Goal: Communication & Community: Answer question/provide support

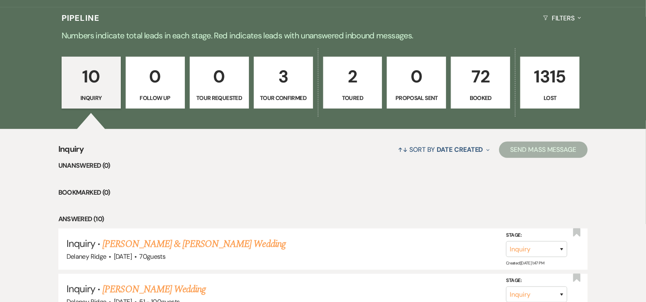
click at [346, 99] on p "Toured" at bounding box center [352, 97] width 49 height 9
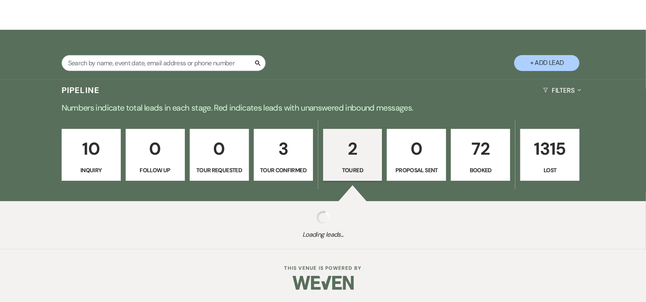
scroll to position [191, 0]
select select "5"
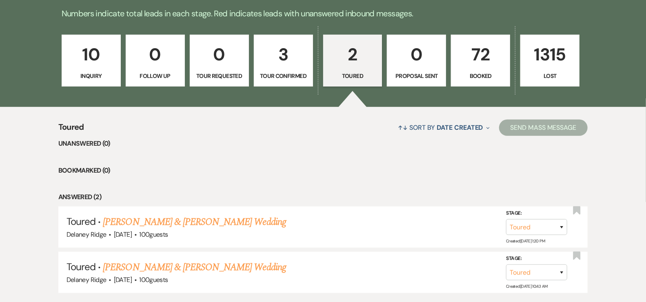
scroll to position [269, 0]
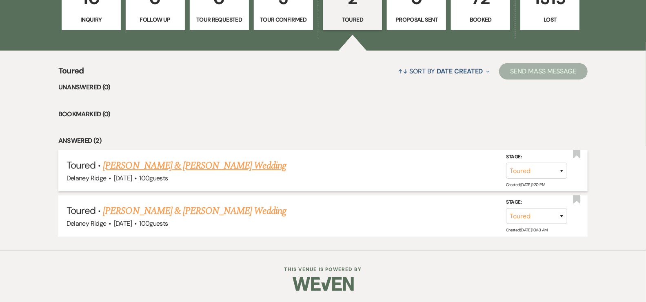
click at [203, 166] on link "[PERSON_NAME] & [PERSON_NAME] Wedding" at bounding box center [194, 165] width 183 height 15
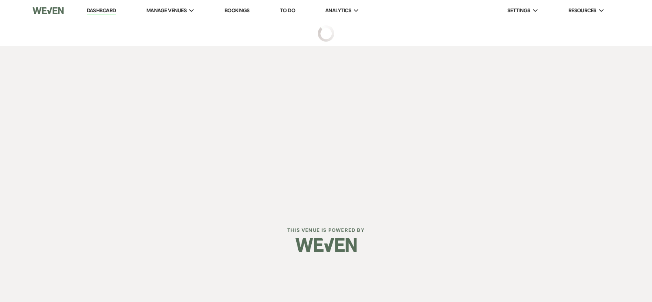
select select "5"
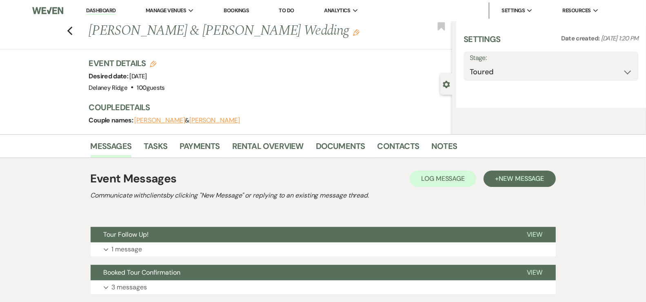
select select "5"
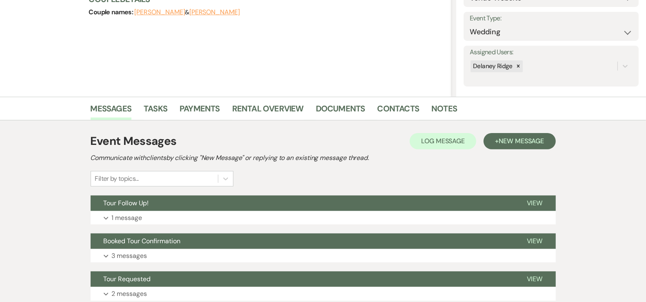
scroll to position [170, 0]
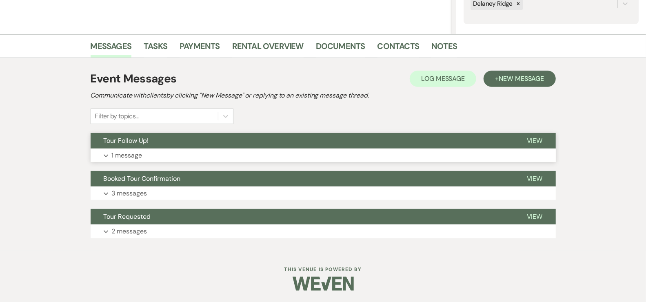
click at [224, 152] on button "Expand 1 message" at bounding box center [323, 155] width 465 height 14
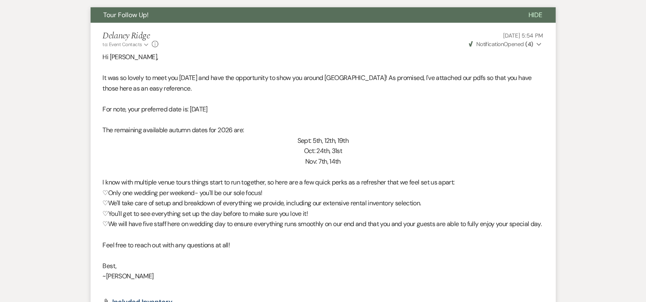
scroll to position [526, 0]
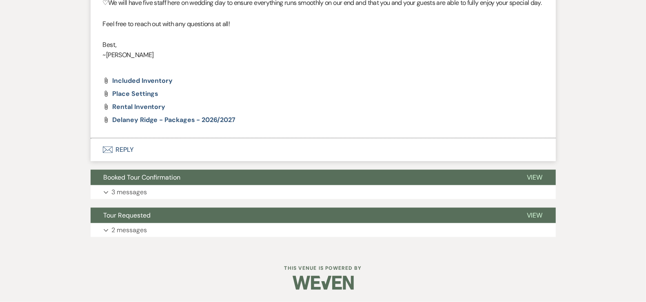
click at [115, 146] on button "Envelope Reply" at bounding box center [323, 149] width 465 height 23
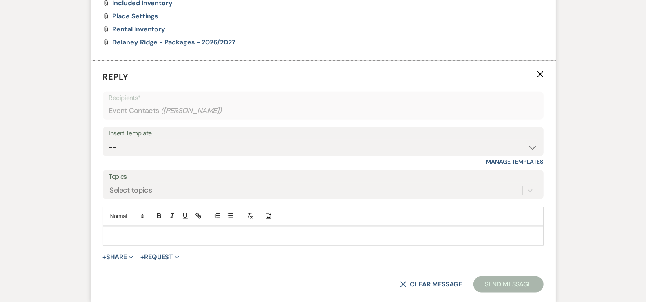
scroll to position [596, 0]
click at [174, 239] on p at bounding box center [322, 234] width 427 height 9
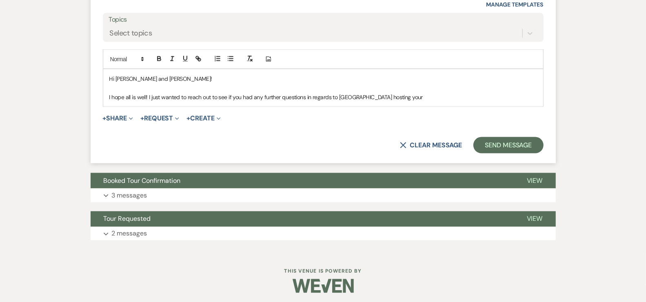
scroll to position [745, 0]
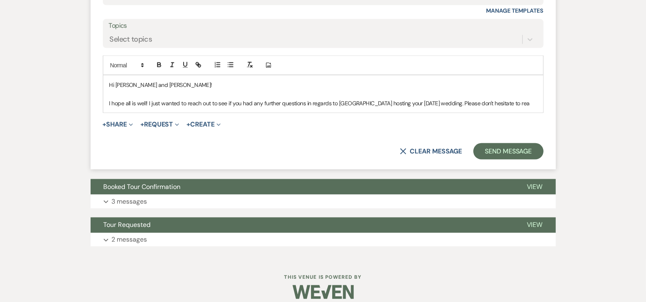
click at [535, 108] on p "I hope all is well! I just wanted to reach out to see if you had any further qu…" at bounding box center [322, 103] width 427 height 9
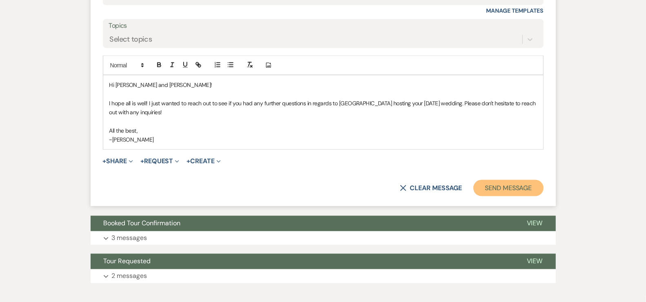
click at [492, 195] on button "Send Message" at bounding box center [508, 188] width 70 height 16
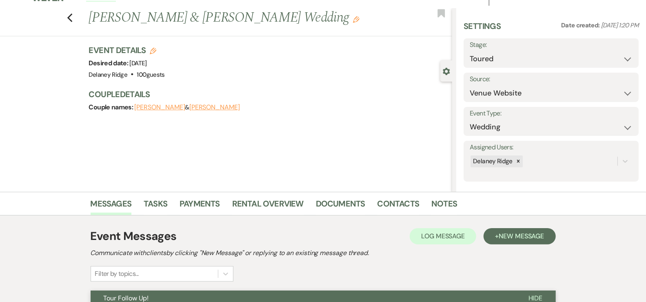
scroll to position [0, 0]
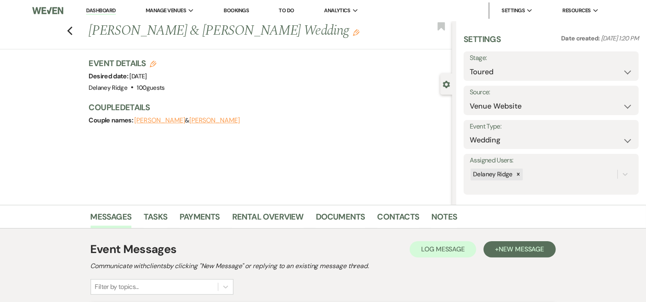
click at [102, 9] on link "Dashboard" at bounding box center [100, 11] width 29 height 8
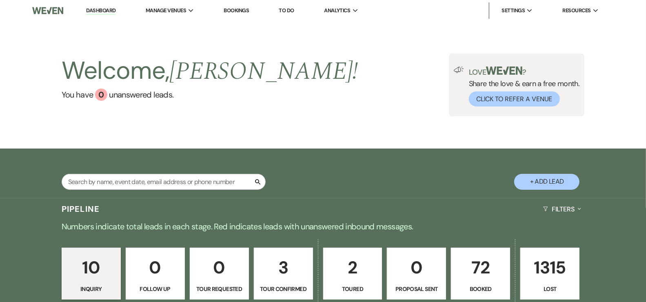
click at [309, 143] on div "Welcome, [PERSON_NAME] ! You have 0 unanswered lead s . Love ? Share the love &…" at bounding box center [323, 84] width 646 height 127
click at [102, 283] on link "10 Inquiry" at bounding box center [91, 274] width 59 height 52
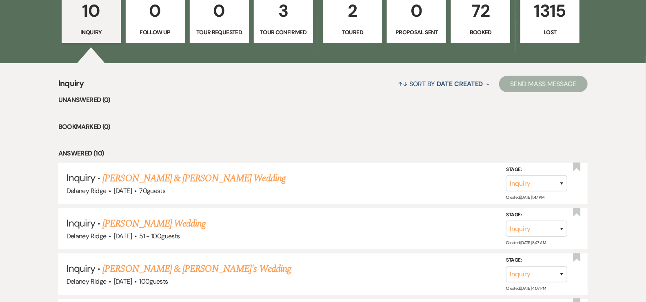
scroll to position [444, 0]
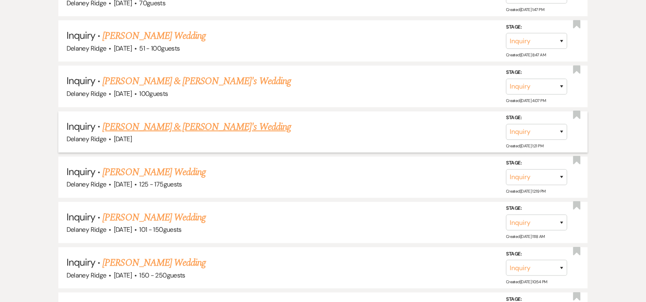
click at [197, 126] on link "[PERSON_NAME] & [PERSON_NAME]'s Wedding" at bounding box center [196, 126] width 188 height 15
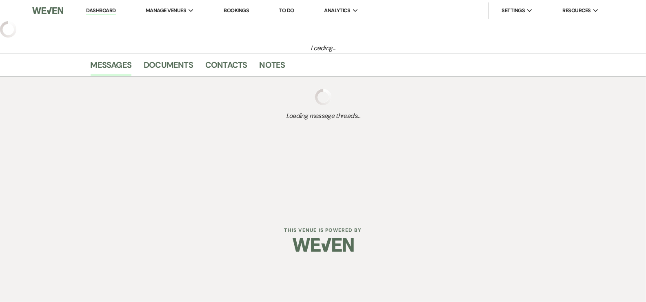
select select "5"
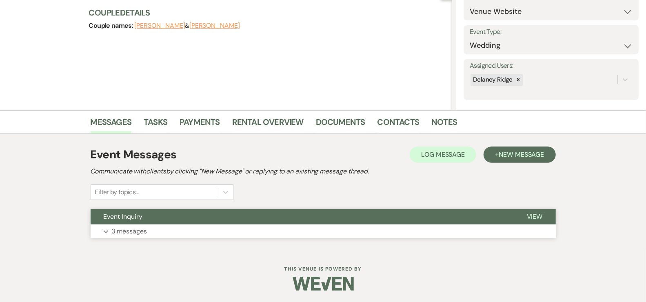
click at [178, 231] on button "Expand 3 messages" at bounding box center [323, 231] width 465 height 14
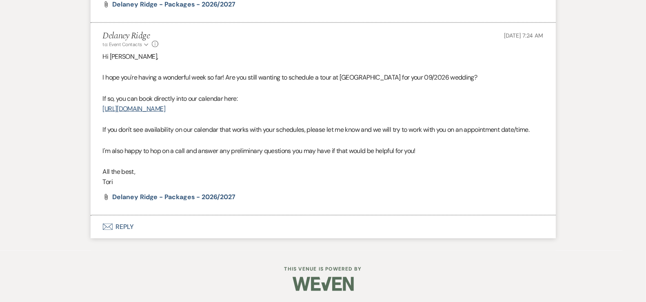
scroll to position [720, 0]
drag, startPoint x: 240, startPoint y: 111, endPoint x: 97, endPoint y: 111, distance: 143.5
click at [97, 111] on li "Delaney Ridge to: Event Contacts Expand Info Aug 12, 2025, 7:24 AM Weven Check …" at bounding box center [323, 119] width 465 height 193
click at [165, 106] on link "https://calendly.com/delaneyridge/property-tour" at bounding box center [134, 109] width 62 height 9
